Goal: Navigation & Orientation: Find specific page/section

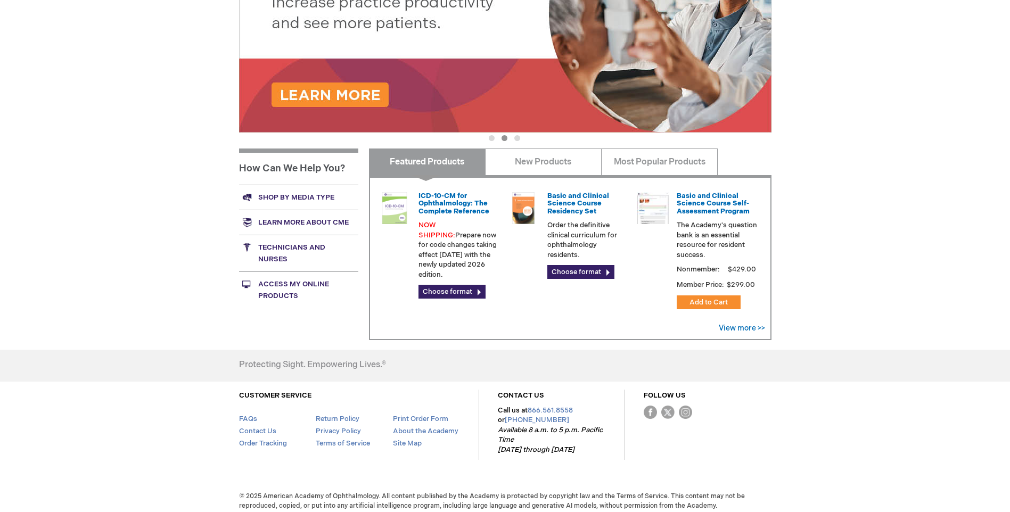
scroll to position [288, 0]
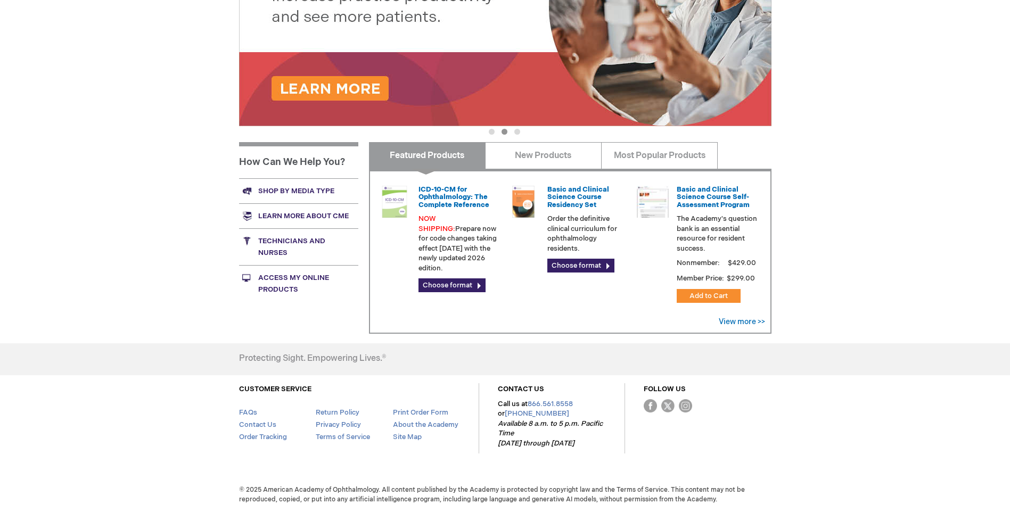
click at [301, 243] on link "Technicians and nurses" at bounding box center [298, 246] width 119 height 37
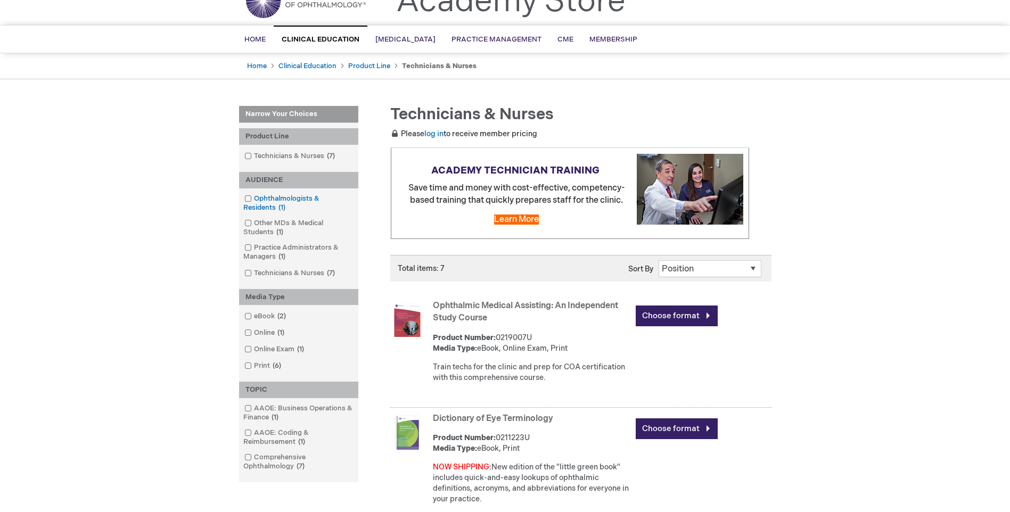
scroll to position [53, 0]
click at [269, 194] on link "Ophthalmologists & Residents 1 item" at bounding box center [299, 202] width 114 height 19
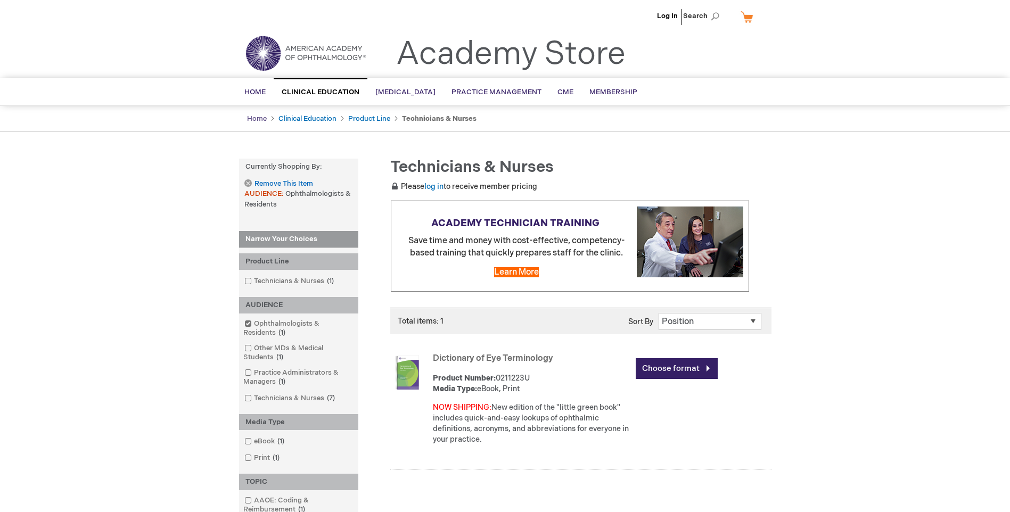
click at [253, 118] on link "Home" at bounding box center [257, 118] width 20 height 9
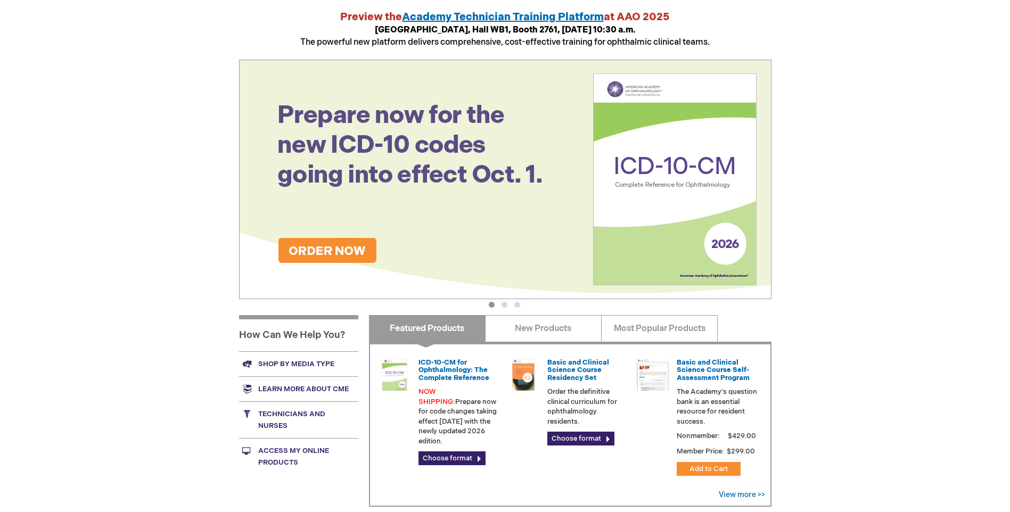
scroll to position [213, 0]
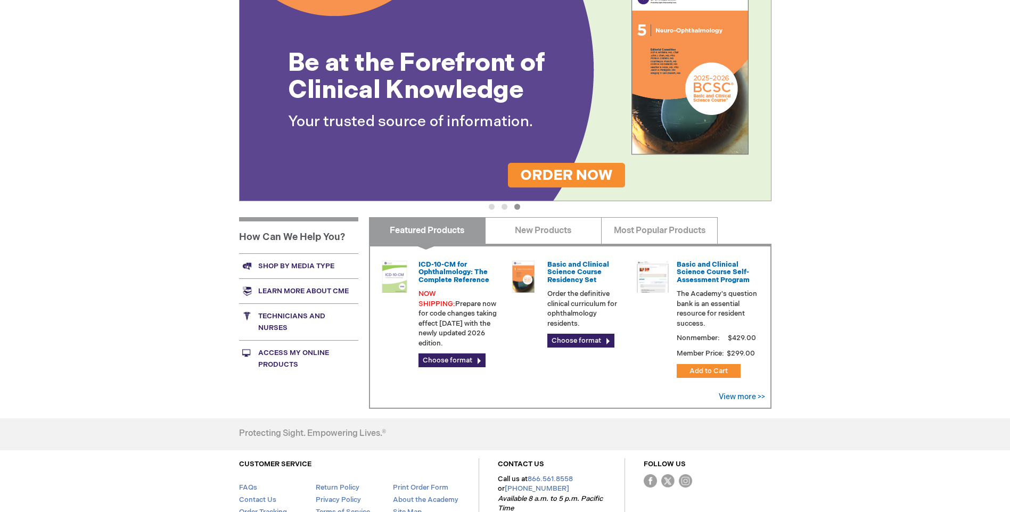
click at [263, 265] on link "Shop by media type" at bounding box center [298, 265] width 119 height 25
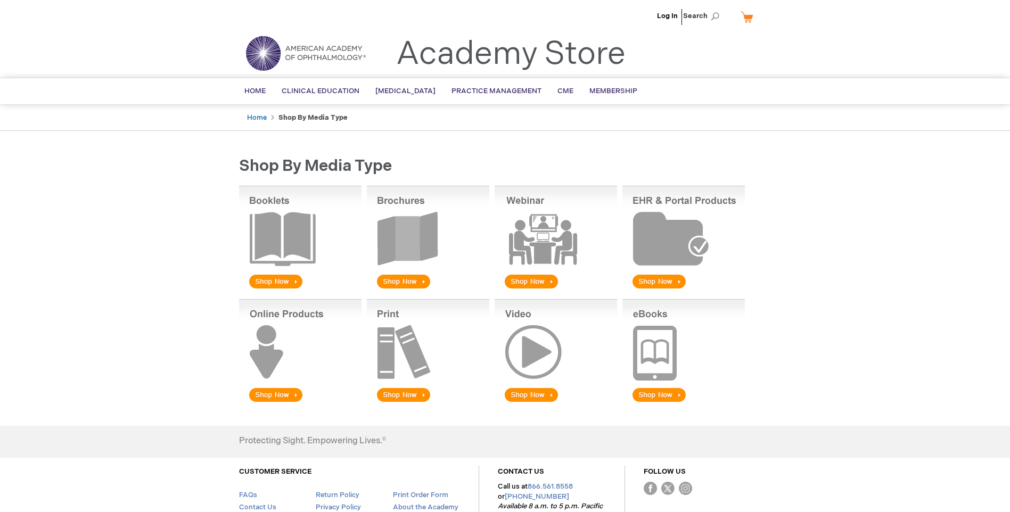
click at [407, 277] on img at bounding box center [428, 238] width 122 height 105
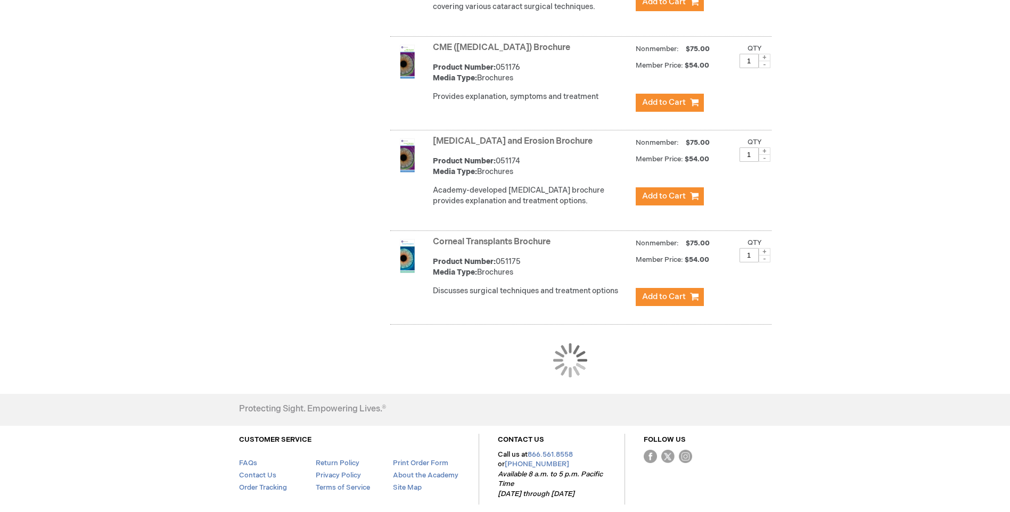
scroll to position [979, 0]
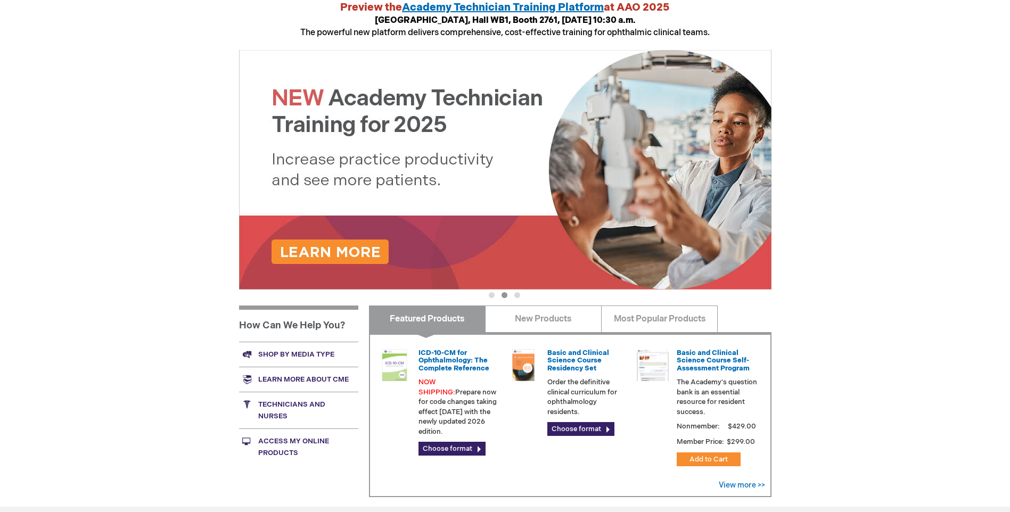
scroll to position [160, 0]
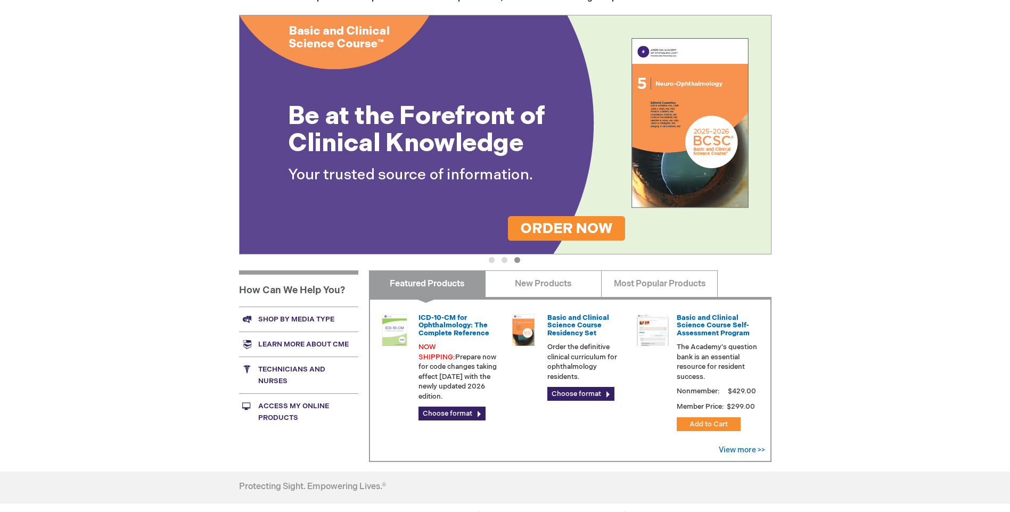
click at [288, 318] on link "Shop by media type" at bounding box center [298, 319] width 119 height 25
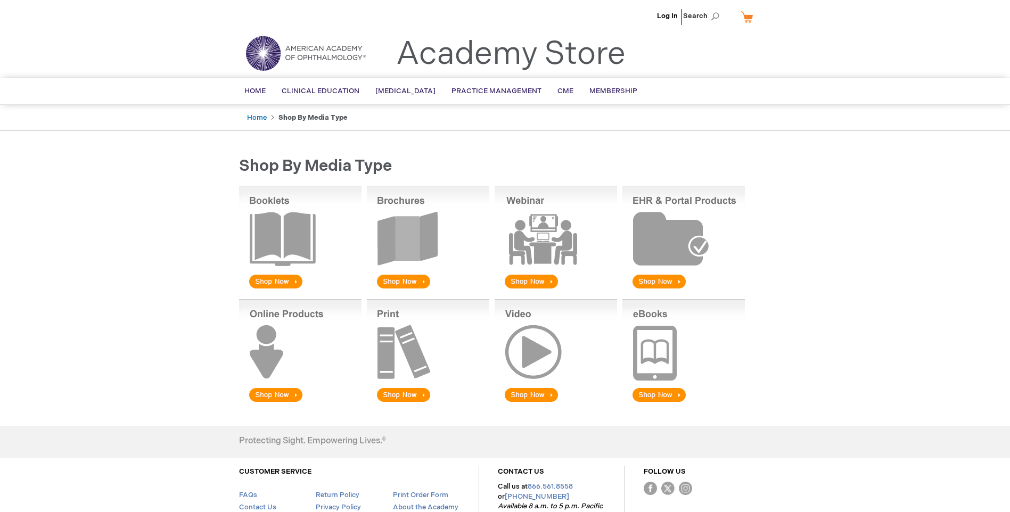
click at [402, 280] on img at bounding box center [428, 238] width 122 height 105
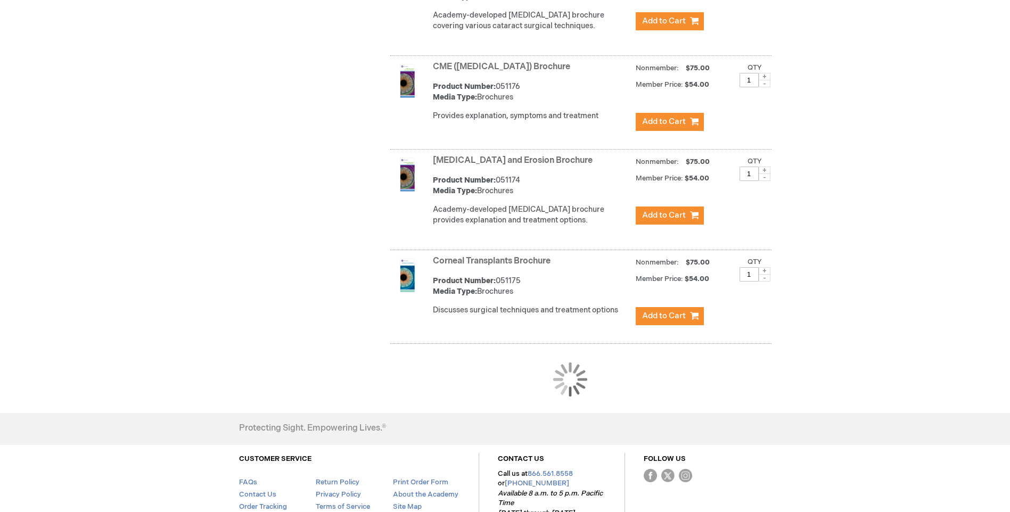
scroll to position [905, 0]
